Goal: Information Seeking & Learning: Learn about a topic

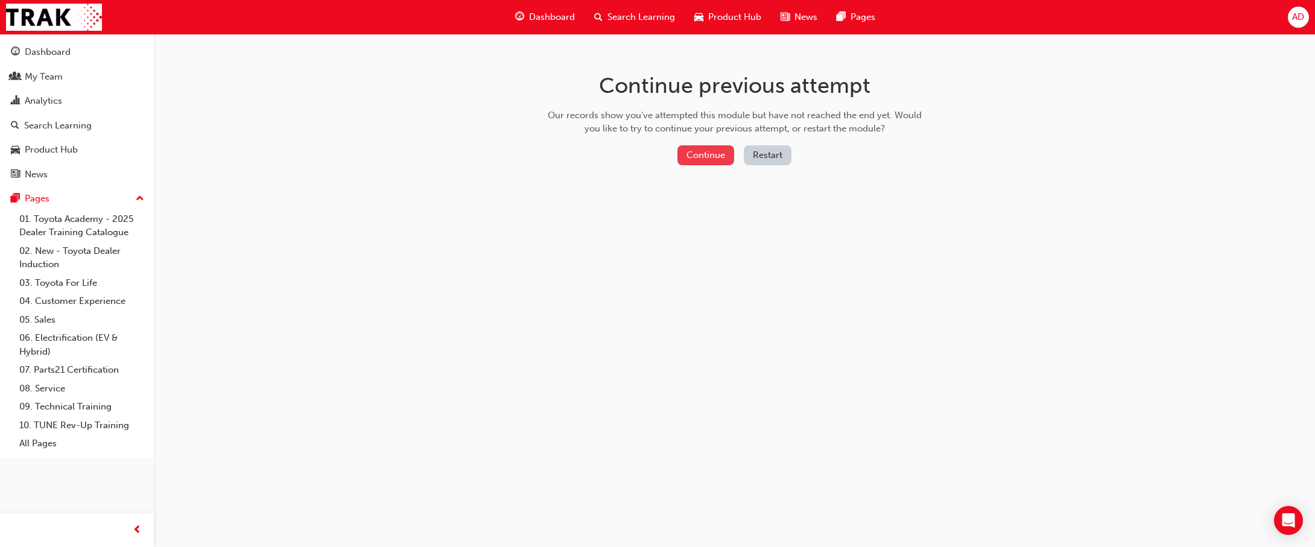
click at [710, 156] on button "Continue" at bounding box center [705, 155] width 57 height 20
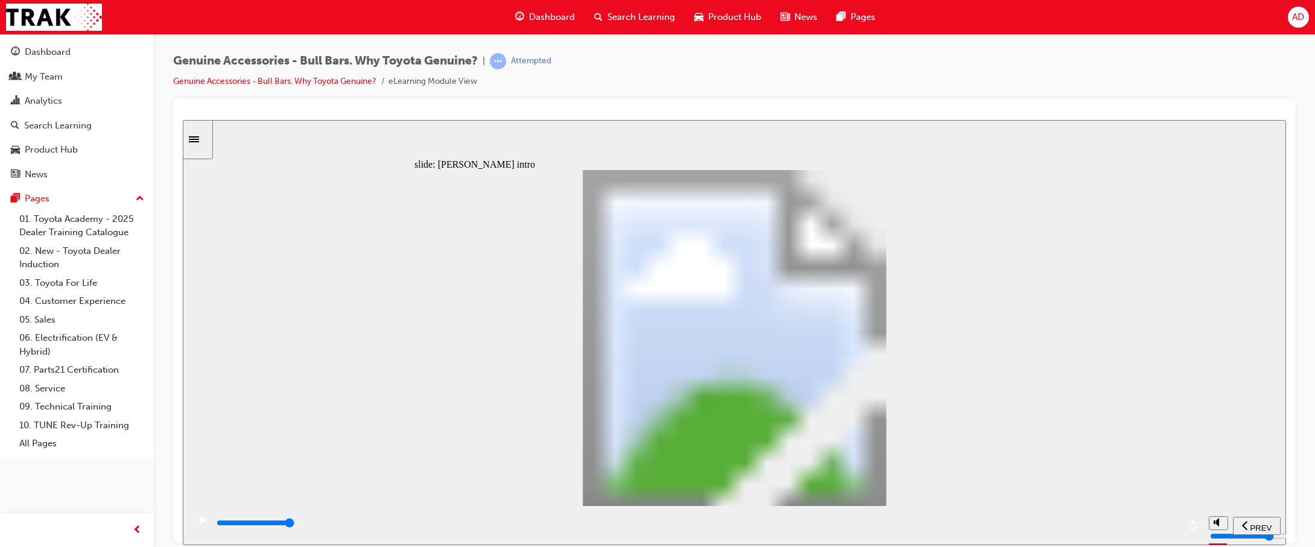
click at [1195, 521] on icon "replay" at bounding box center [1194, 525] width 10 height 10
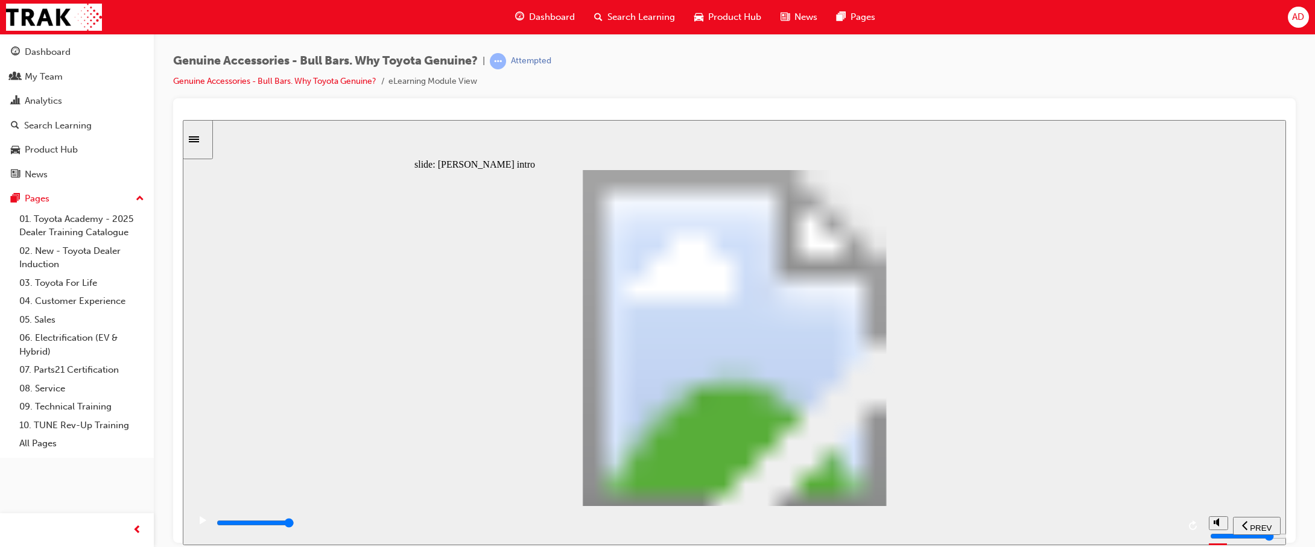
click at [1038, 144] on div "slide: [PERSON_NAME] intro [PERSON_NAME] looked at the facts. Firstly, [PERSON_…" at bounding box center [734, 331] width 1103 height 425
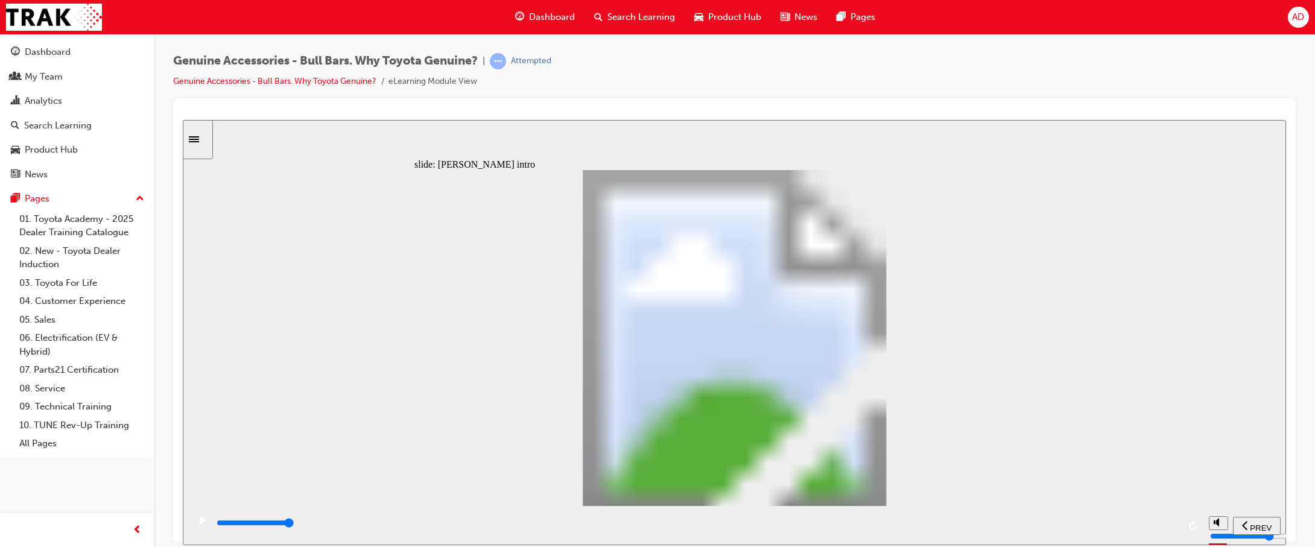
click at [206, 138] on icon "Sidebar Toggle" at bounding box center [198, 138] width 18 height 7
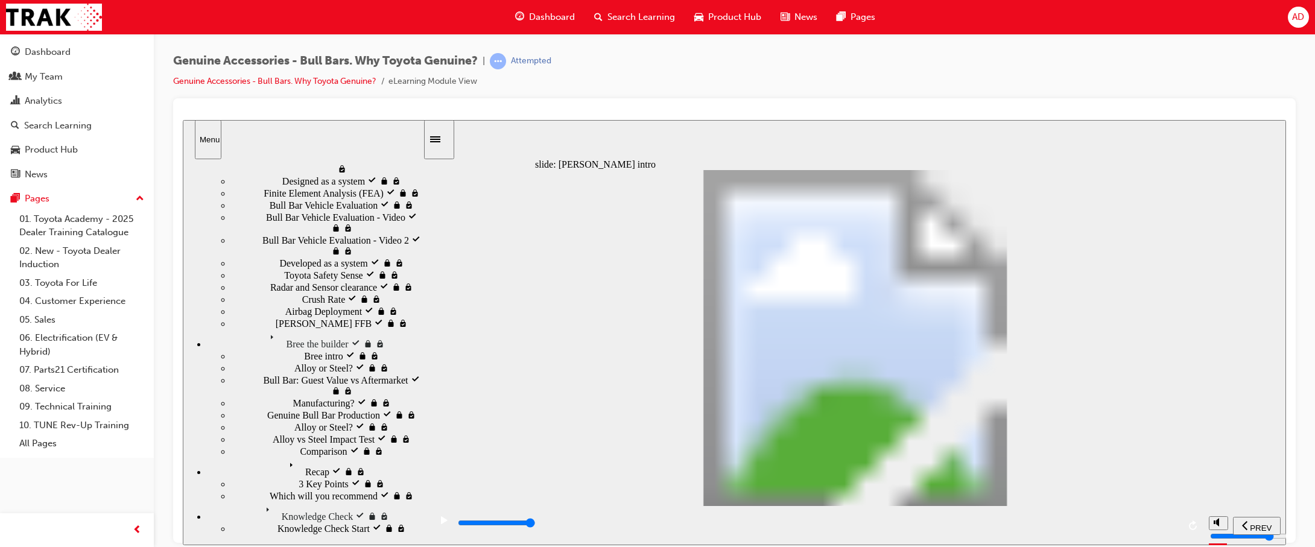
scroll to position [763, 0]
click at [274, 329] on div "Bree the builder Bree the builder" at bounding box center [315, 339] width 216 height 21
click at [274, 232] on span "Bull Bar Vehicle Evaluation - Video locked" at bounding box center [344, 222] width 157 height 22
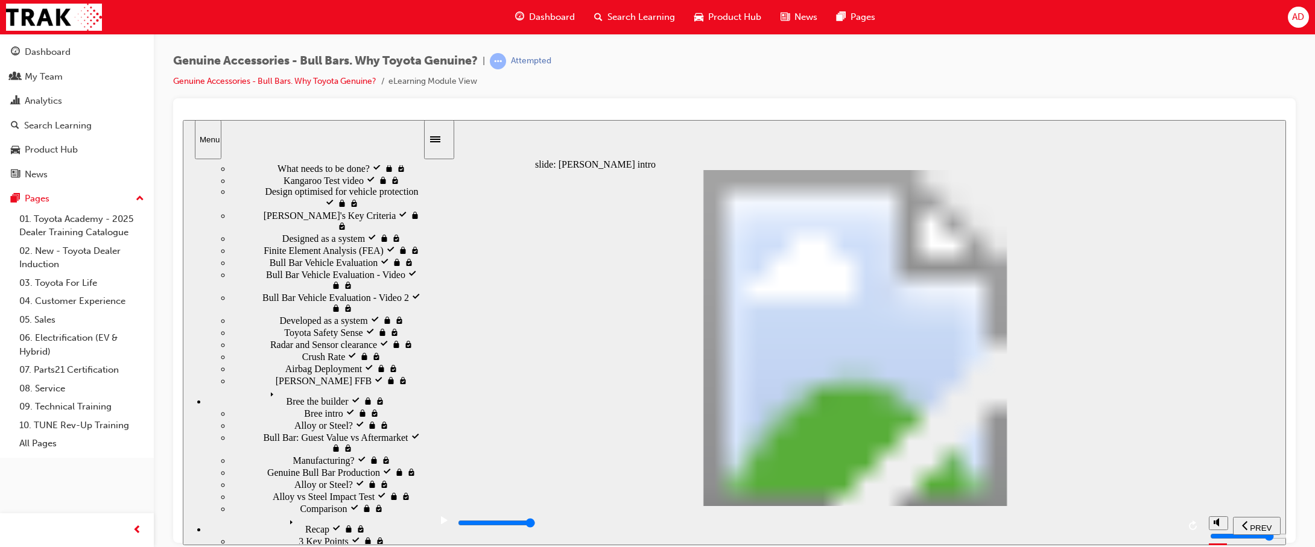
scroll to position [191, 0]
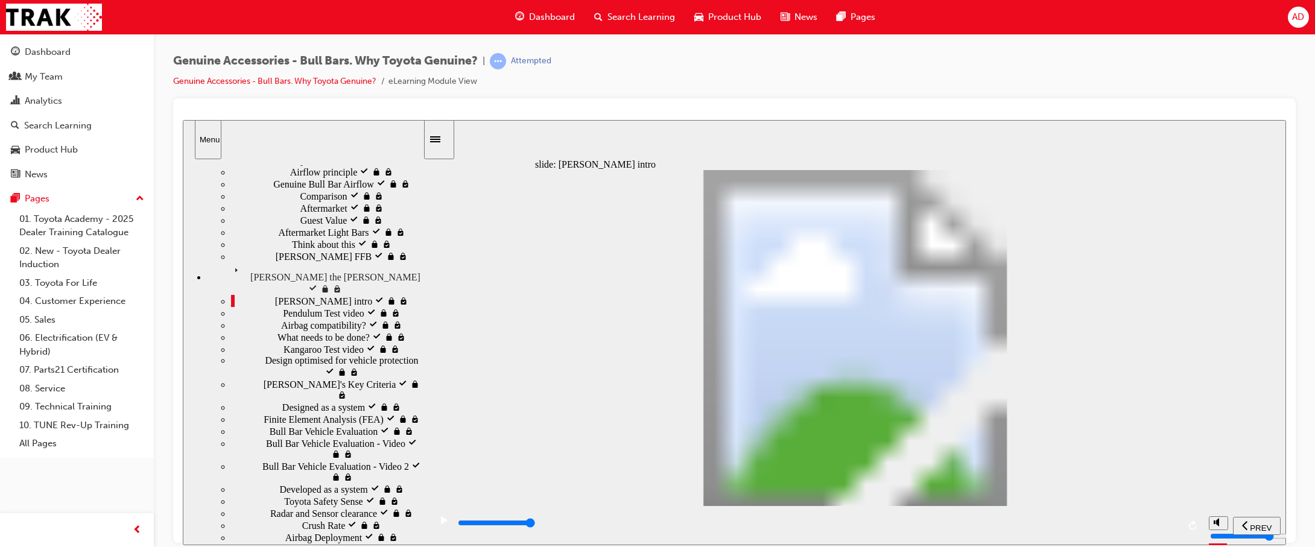
click at [251, 306] on div "[PERSON_NAME] intro visited [PERSON_NAME] intro" at bounding box center [327, 300] width 192 height 12
click at [253, 319] on div "Pendulum Test video locked Pendulum Test video" at bounding box center [327, 312] width 192 height 12
click at [392, 306] on div "[PERSON_NAME] intro visited [PERSON_NAME] intro" at bounding box center [327, 300] width 192 height 12
click at [276, 261] on span "[PERSON_NAME] FFB locked" at bounding box center [338, 255] width 124 height 11
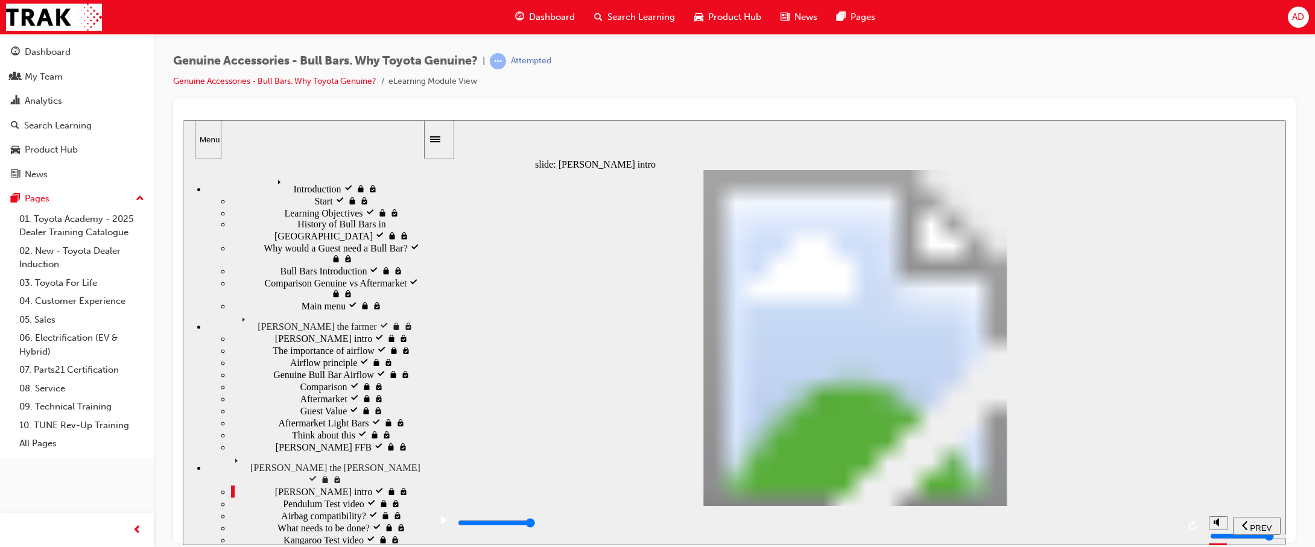
scroll to position [0, 0]
click at [250, 332] on div "[PERSON_NAME] intro locked [PERSON_NAME] intro" at bounding box center [327, 338] width 192 height 12
click at [238, 312] on div "[PERSON_NAME] the [PERSON_NAME] the farmer" at bounding box center [315, 322] width 216 height 21
click at [250, 312] on span "[PERSON_NAME] the farmer locked" at bounding box center [310, 317] width 147 height 11
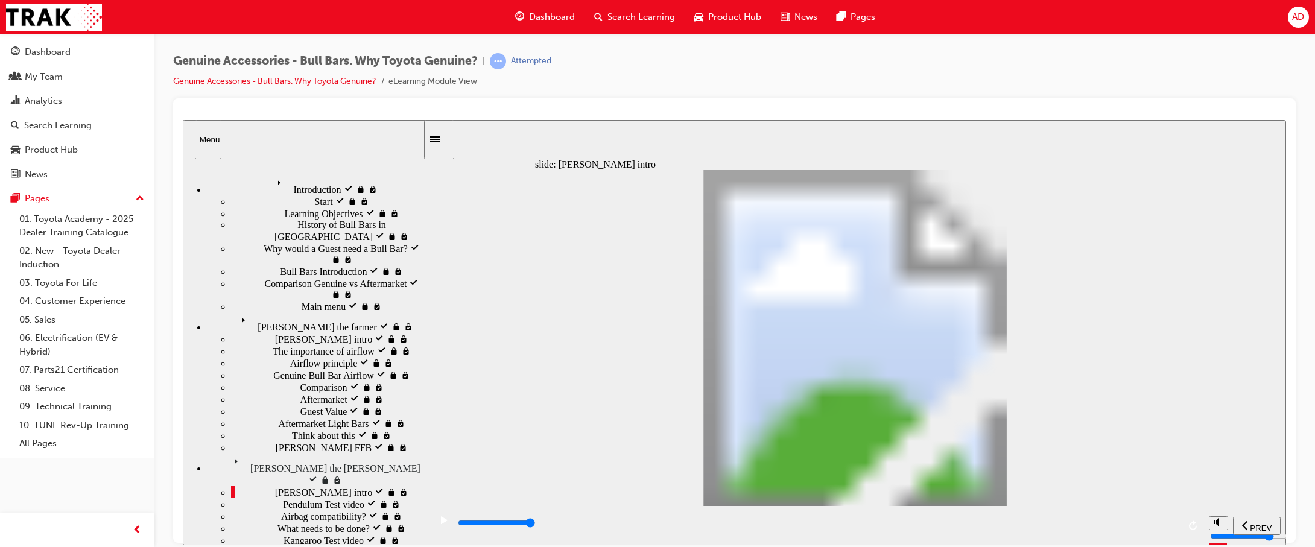
click at [245, 184] on div "Introduction visited Introduction" at bounding box center [315, 184] width 216 height 21
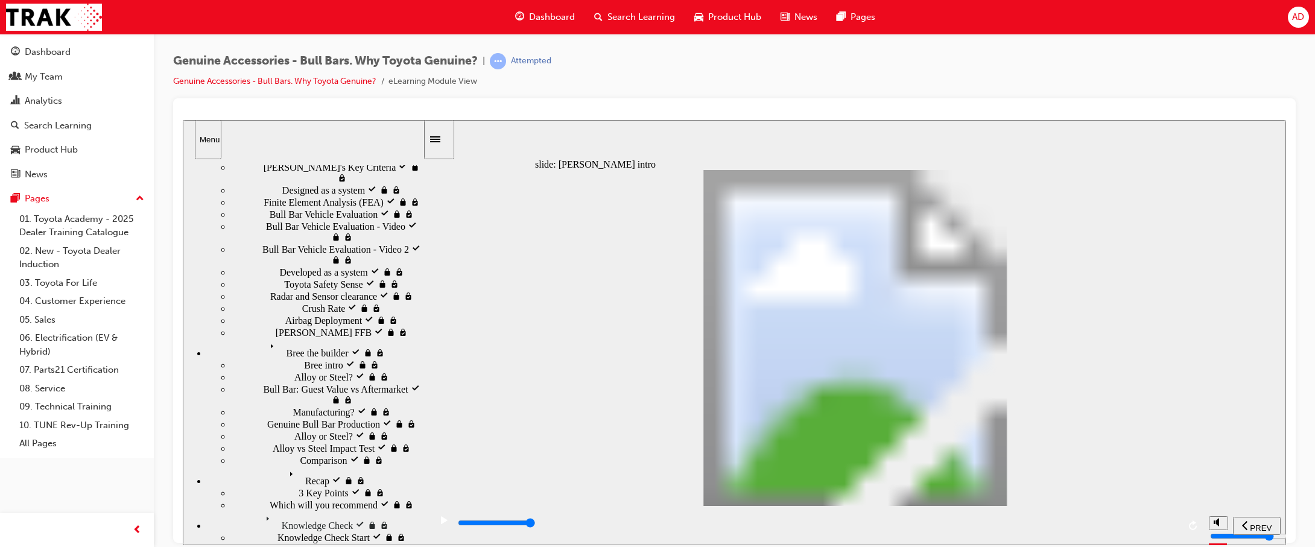
scroll to position [474, 0]
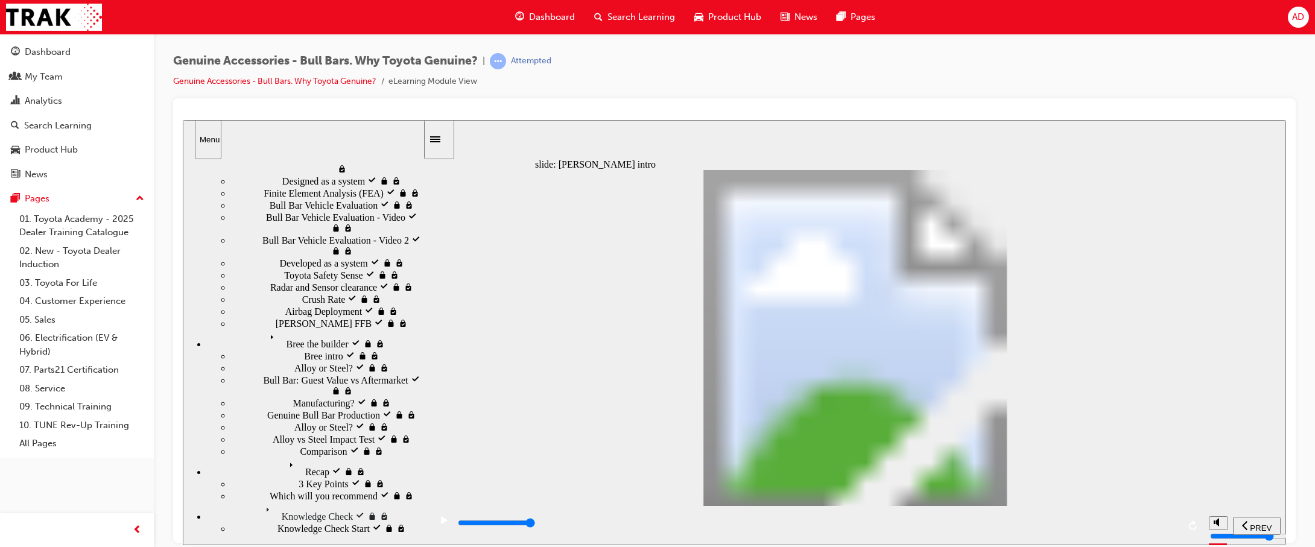
click at [278, 529] on span "Knowledge Check Start locked" at bounding box center [338, 527] width 121 height 11
click at [285, 468] on span "Recap locked" at bounding box center [311, 462] width 52 height 11
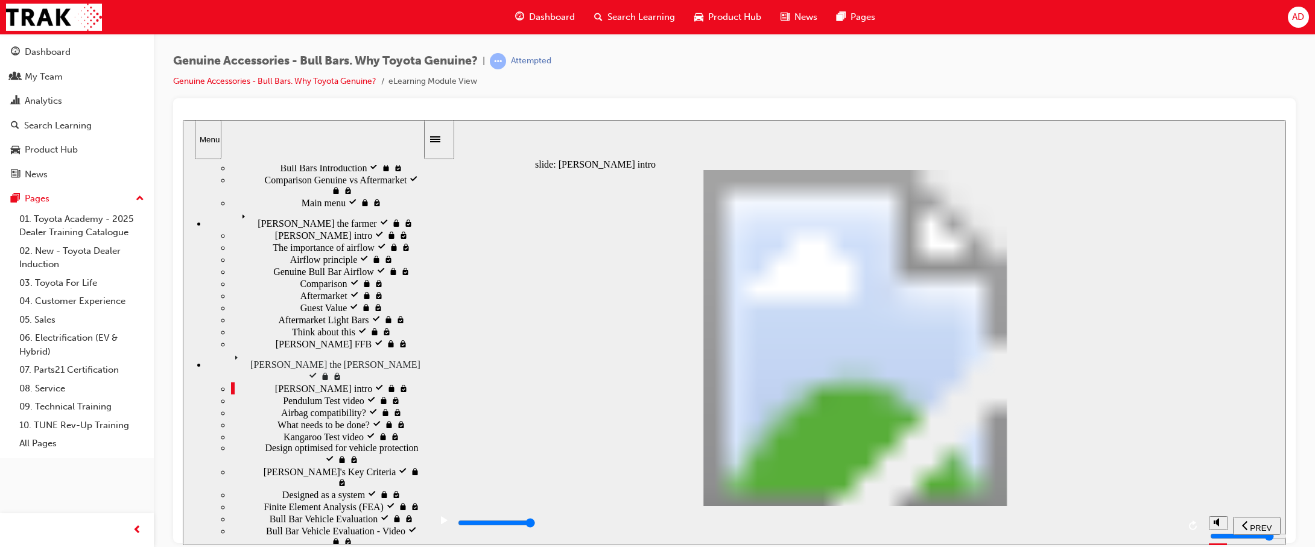
scroll to position [0, 0]
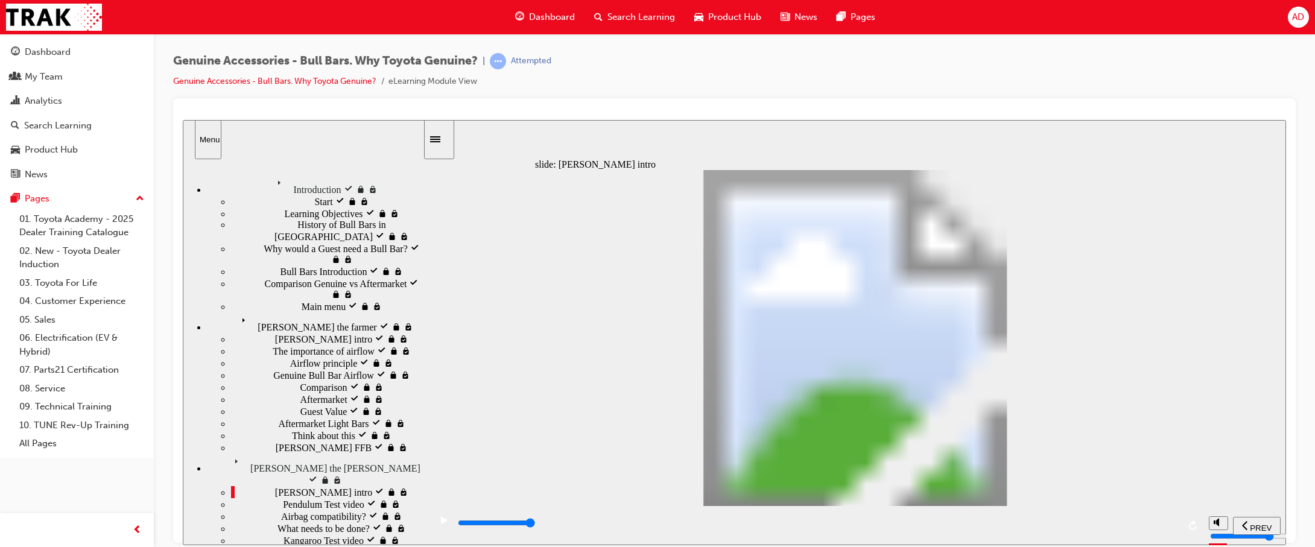
click at [304, 486] on div "[PERSON_NAME] intro visited [PERSON_NAME] intro" at bounding box center [327, 492] width 192 height 12
click at [304, 498] on span "Pendulum Test video locked" at bounding box center [337, 503] width 109 height 11
click at [270, 195] on div "Start Start" at bounding box center [327, 201] width 192 height 12
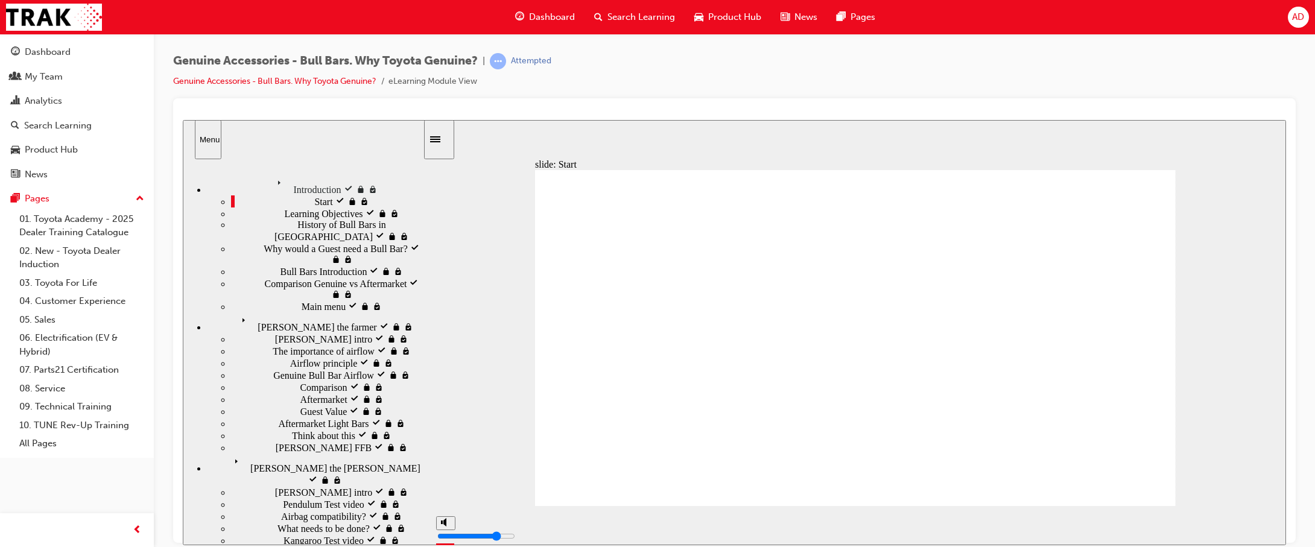
click at [314, 312] on div "Main menu Main menu" at bounding box center [327, 306] width 192 height 12
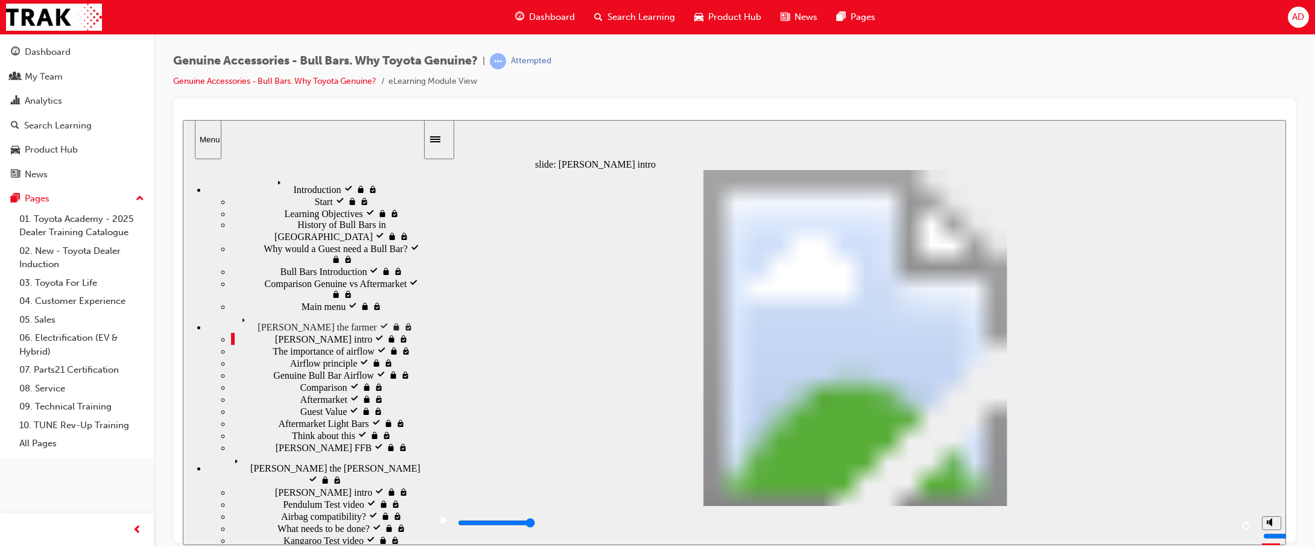
type input "4700"
